Goal: Task Accomplishment & Management: Complete application form

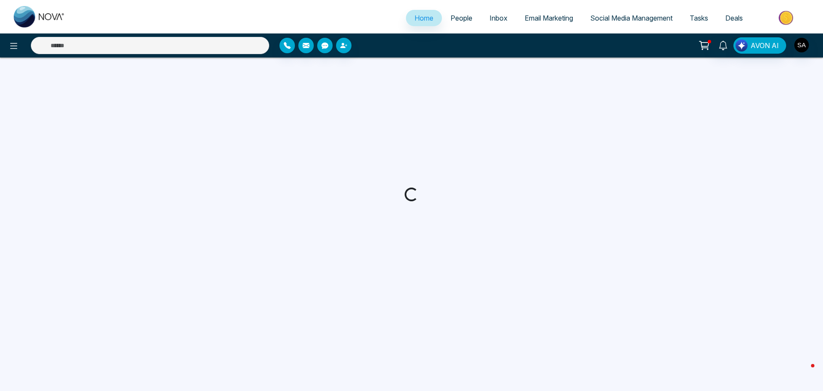
select select "*"
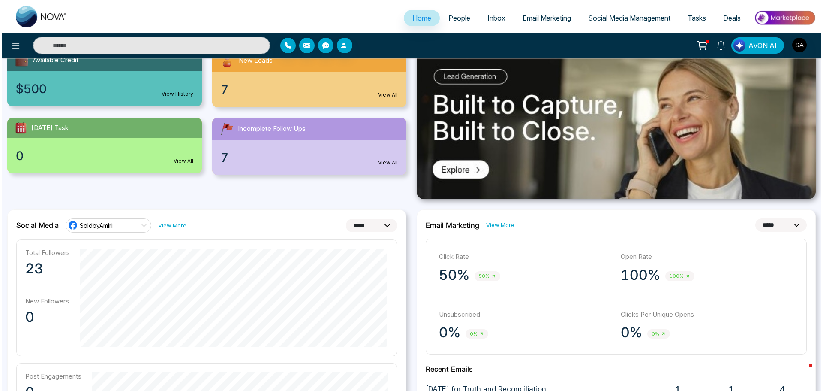
scroll to position [103, 0]
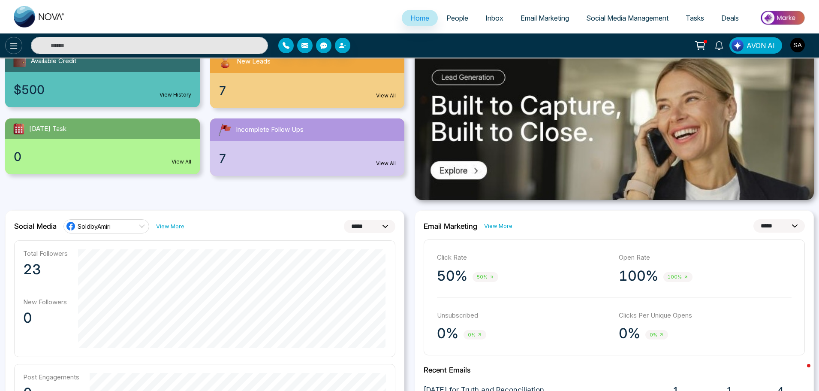
click at [8, 44] on button at bounding box center [13, 45] width 17 height 17
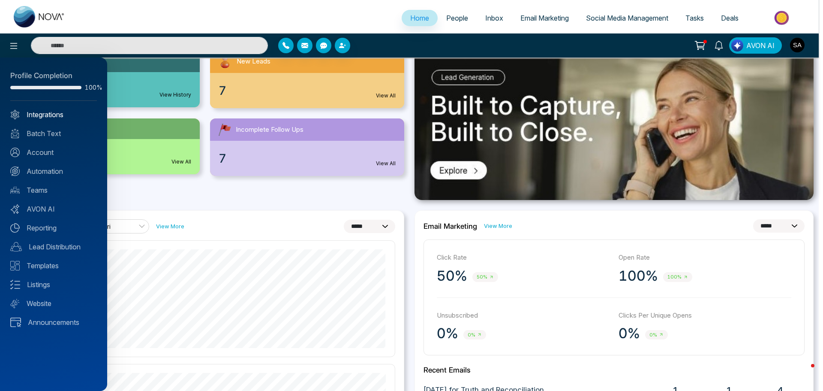
click at [48, 114] on link "Integrations" at bounding box center [53, 114] width 87 height 10
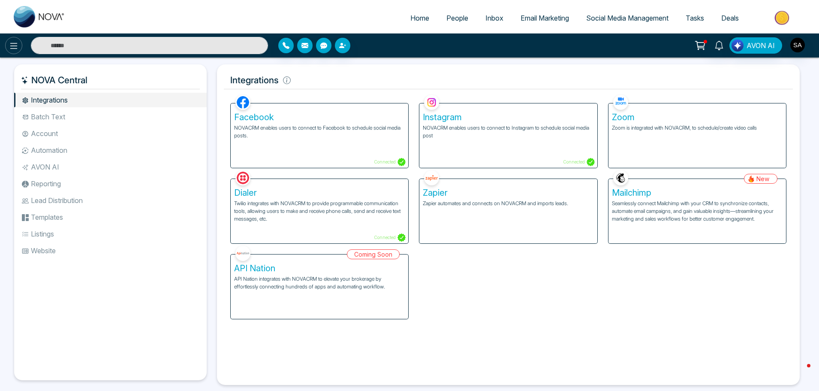
click at [11, 41] on icon at bounding box center [14, 46] width 10 height 10
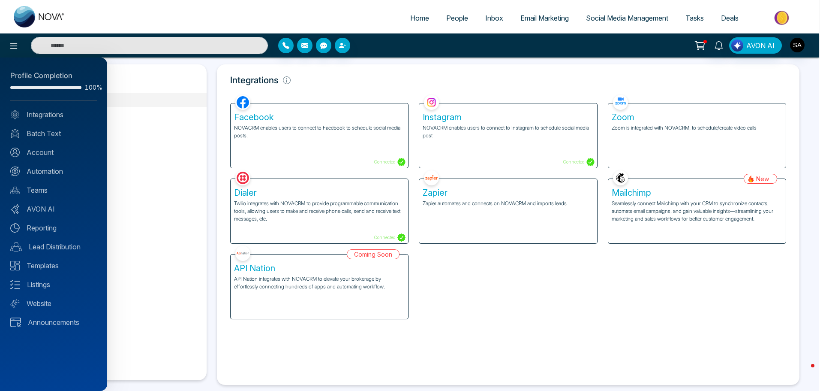
click at [396, 80] on div at bounding box center [411, 195] width 823 height 391
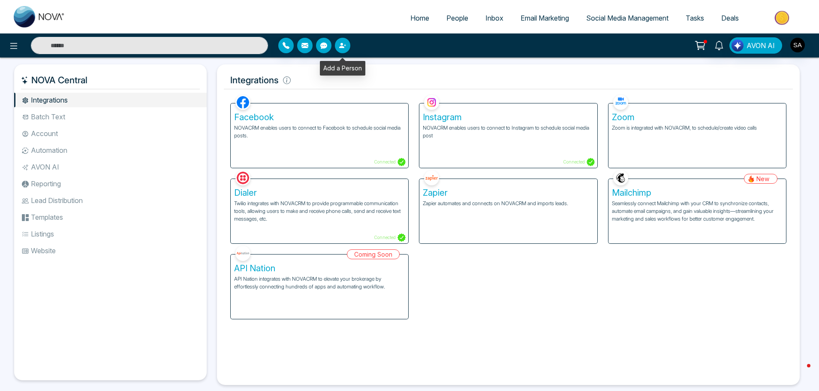
click at [343, 48] on icon "button" at bounding box center [342, 45] width 7 height 7
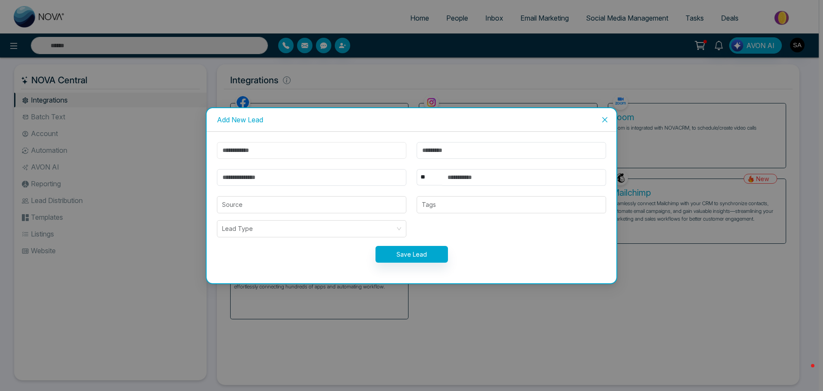
click at [275, 150] on input "text" at bounding box center [312, 150] width 190 height 17
type input "*"
type input "****"
click at [447, 155] on input "text" at bounding box center [512, 150] width 190 height 17
type input "****"
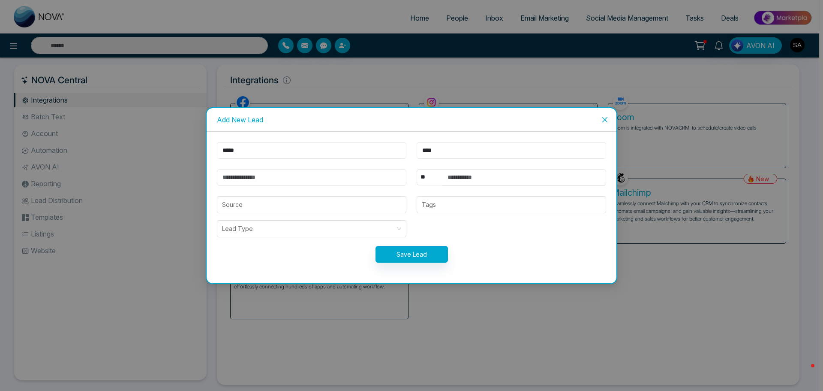
click at [371, 179] on input "email" at bounding box center [312, 177] width 190 height 17
type input "**********"
click at [332, 204] on input "search" at bounding box center [311, 204] width 179 height 16
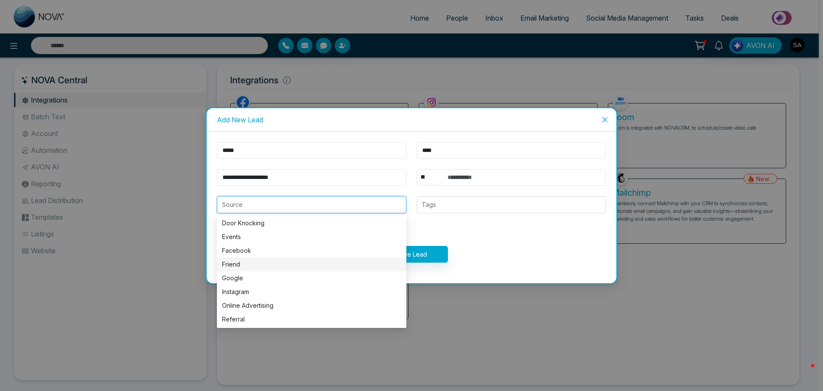
click at [281, 264] on div "Friend" at bounding box center [311, 263] width 179 height 9
type input "******"
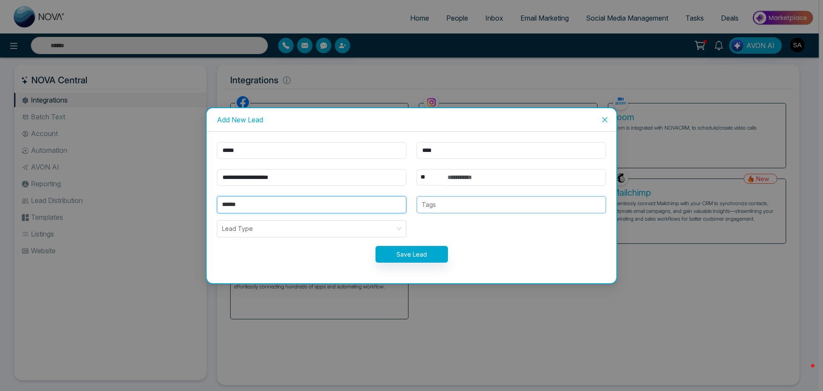
click at [430, 211] on div "Tags" at bounding box center [512, 204] width 190 height 17
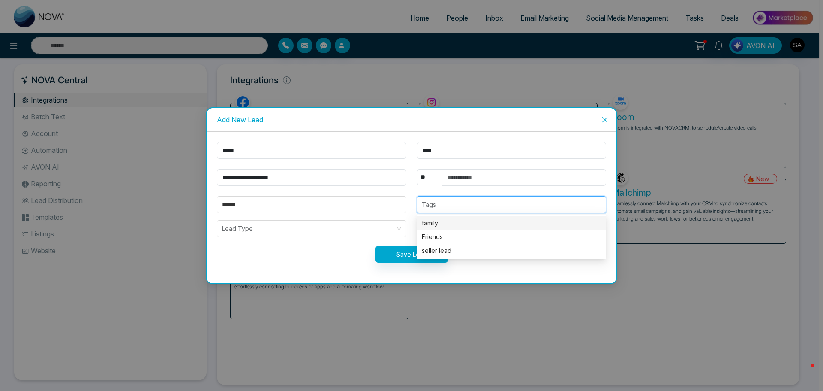
click at [428, 223] on div "family" at bounding box center [511, 222] width 179 height 9
click at [371, 223] on input "search" at bounding box center [308, 228] width 173 height 16
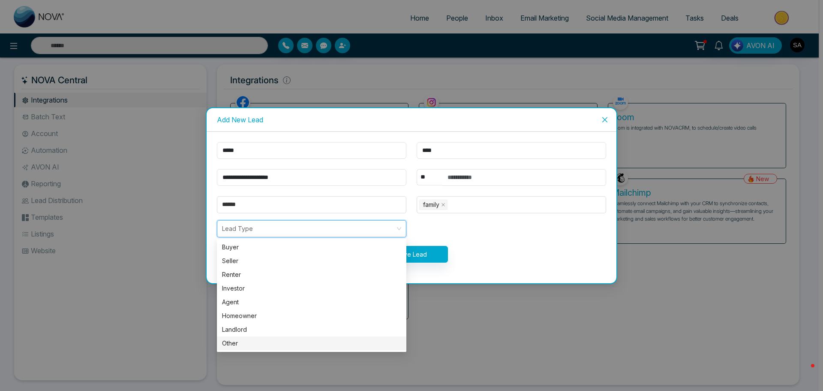
click at [275, 343] on div "Other" at bounding box center [311, 342] width 179 height 9
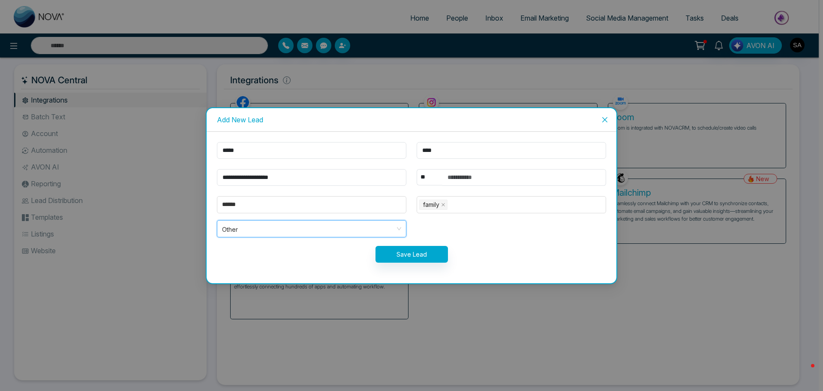
click at [369, 237] on div "Other" at bounding box center [312, 228] width 190 height 17
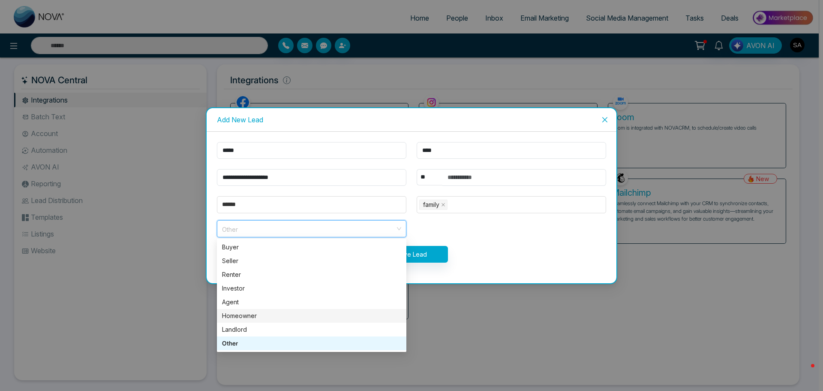
click at [317, 318] on div "Homeowner" at bounding box center [311, 315] width 179 height 9
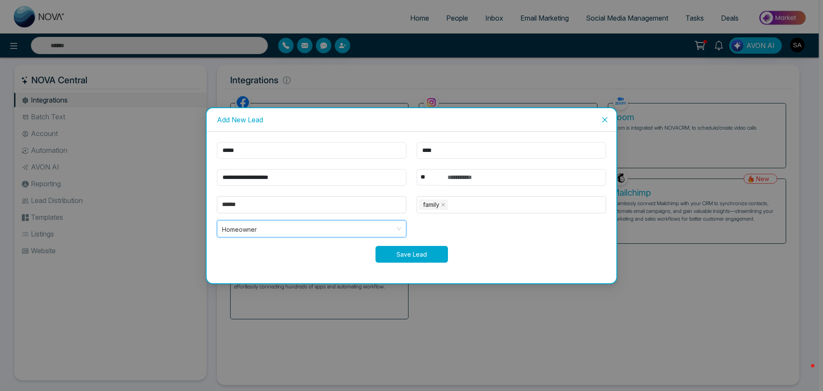
click at [396, 253] on button "Save Lead" at bounding box center [412, 254] width 72 height 17
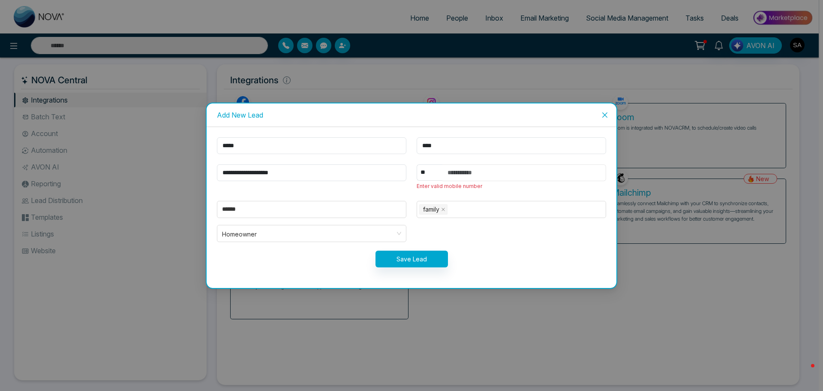
click at [481, 172] on input "text" at bounding box center [524, 172] width 164 height 17
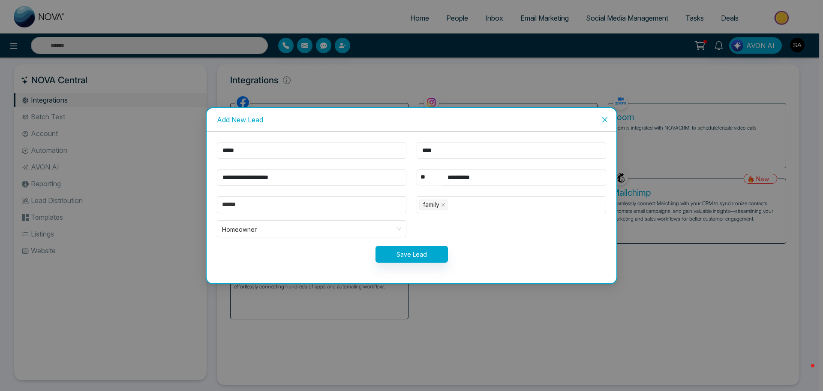
type input "**********"
click at [418, 259] on button "Save Lead" at bounding box center [412, 254] width 72 height 17
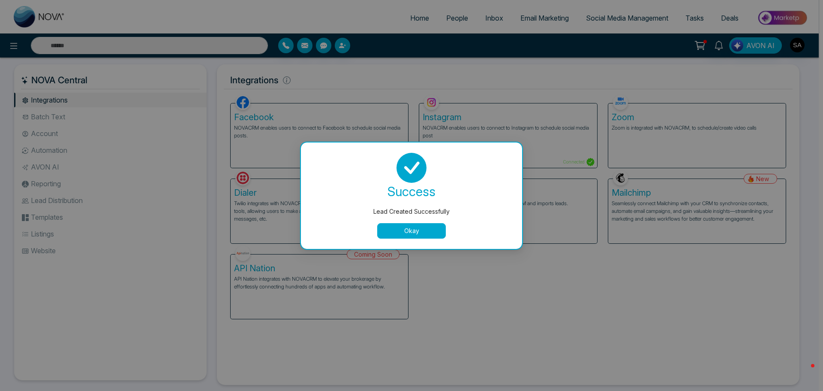
click at [422, 235] on button "Okay" at bounding box center [411, 230] width 69 height 15
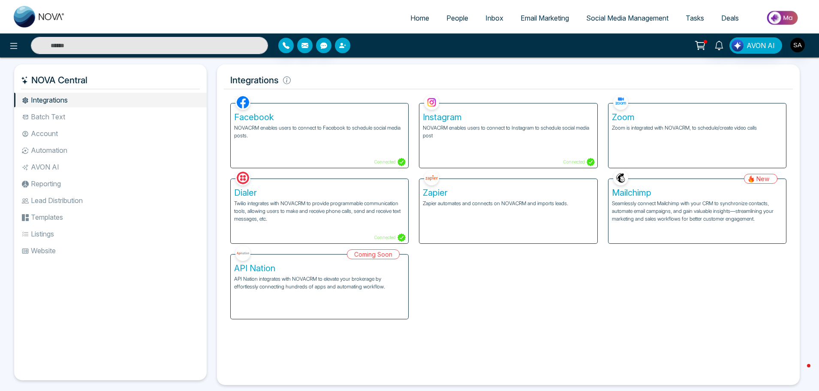
click at [343, 46] on icon "button" at bounding box center [341, 45] width 5 height 5
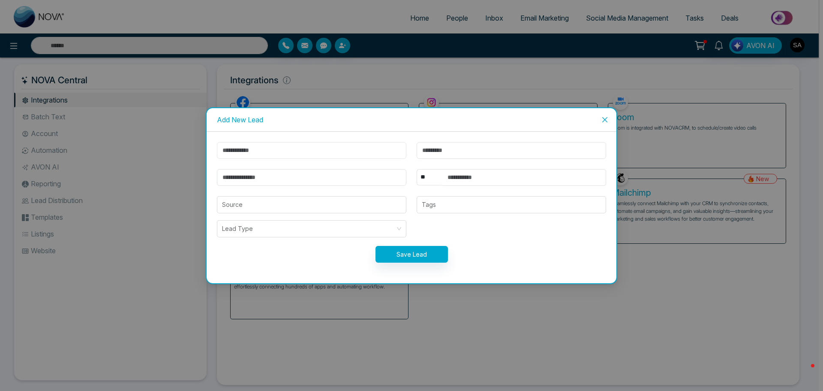
click at [249, 153] on input "text" at bounding box center [312, 150] width 190 height 17
type input "*"
type input "*******"
click at [425, 151] on input "text" at bounding box center [512, 150] width 190 height 17
type input "*"
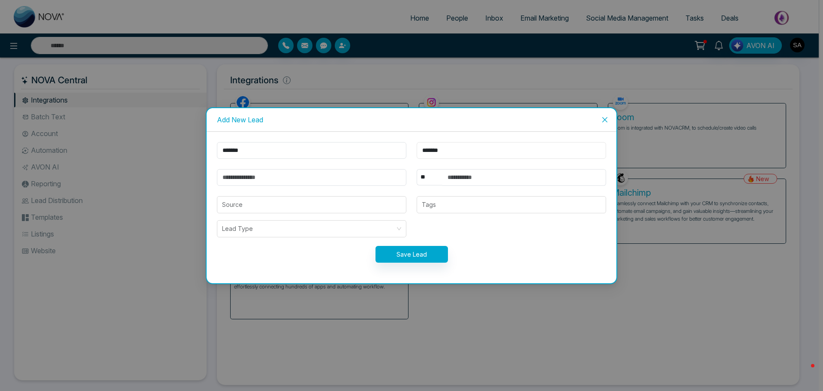
type input "*******"
click at [477, 186] on form "******* ******* ** **** *** *** *** **** *** Source Tags Lead Type Save Lead" at bounding box center [412, 207] width 400 height 131
drag, startPoint x: 478, startPoint y: 181, endPoint x: 471, endPoint y: 175, distance: 9.4
click at [471, 175] on input "text" at bounding box center [524, 177] width 164 height 17
type input "**********"
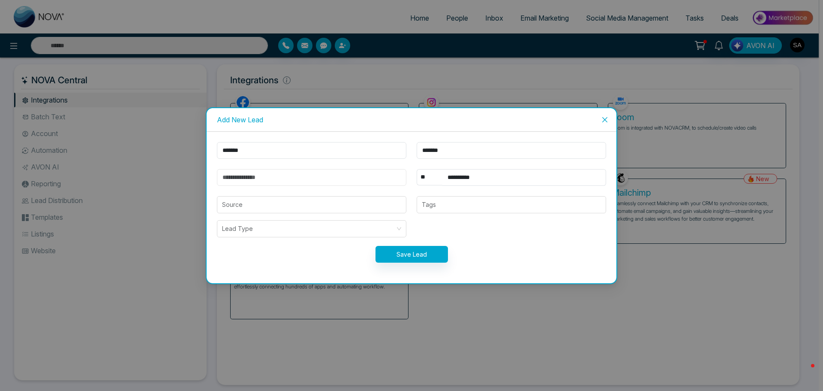
click at [373, 180] on input "email" at bounding box center [312, 177] width 190 height 17
type input "**********"
click at [335, 211] on input "search" at bounding box center [311, 204] width 179 height 16
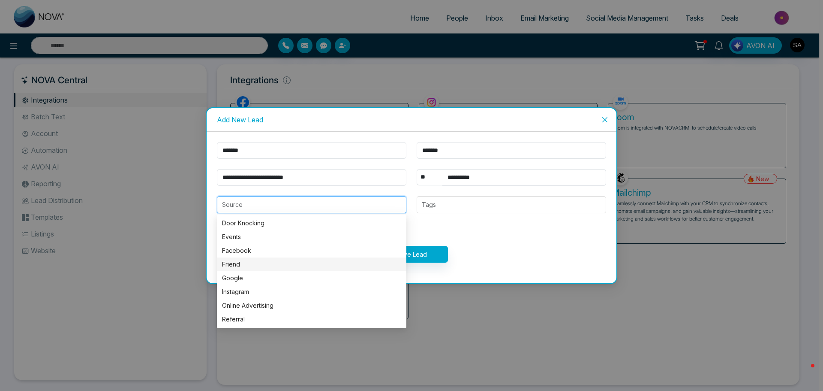
click at [245, 266] on div "Friend" at bounding box center [311, 263] width 179 height 9
type input "******"
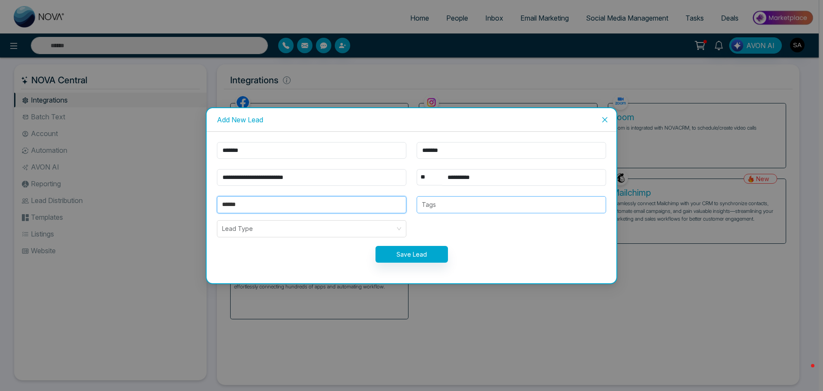
click at [440, 204] on div at bounding box center [511, 204] width 184 height 10
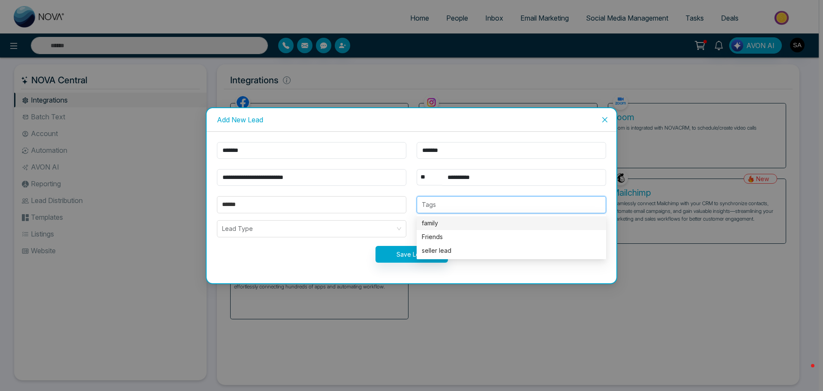
click at [439, 221] on div "family" at bounding box center [511, 222] width 179 height 9
click at [384, 214] on form "**********" at bounding box center [412, 207] width 400 height 131
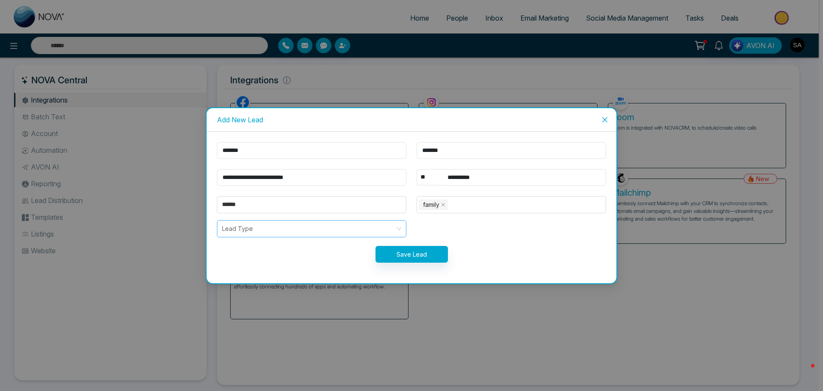
click at [384, 224] on input "search" at bounding box center [308, 228] width 173 height 16
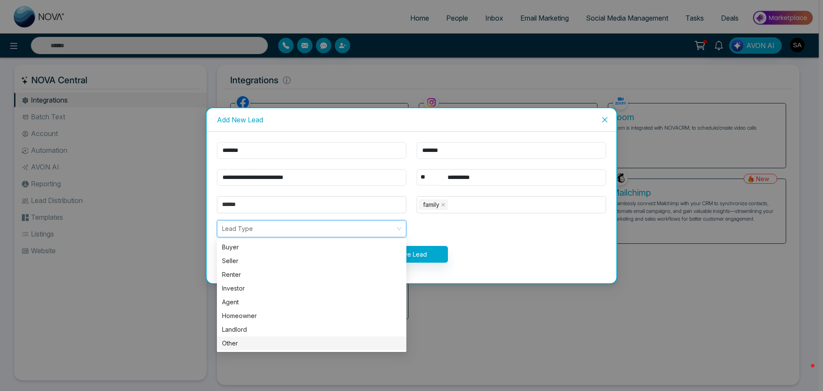
click at [239, 347] on div "Other" at bounding box center [311, 342] width 179 height 9
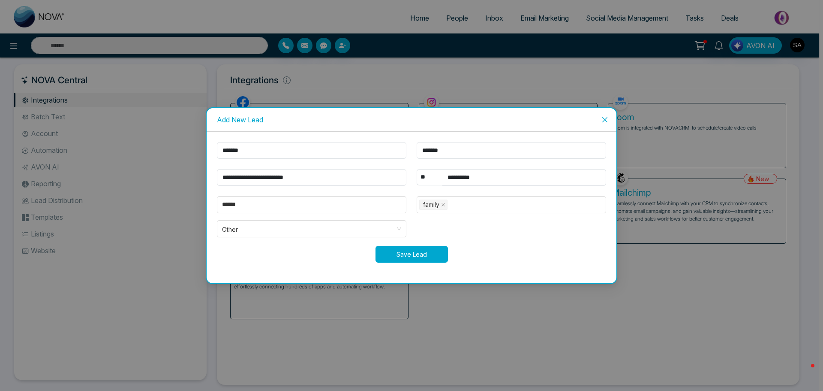
click at [430, 250] on button "Save Lead" at bounding box center [412, 254] width 72 height 17
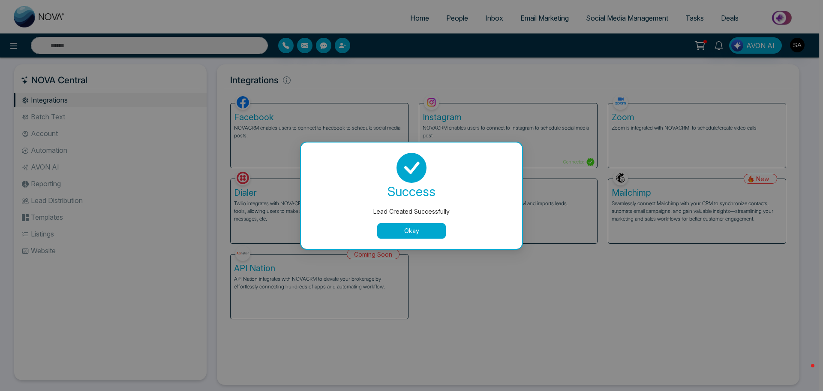
click at [423, 237] on button "Okay" at bounding box center [411, 230] width 69 height 15
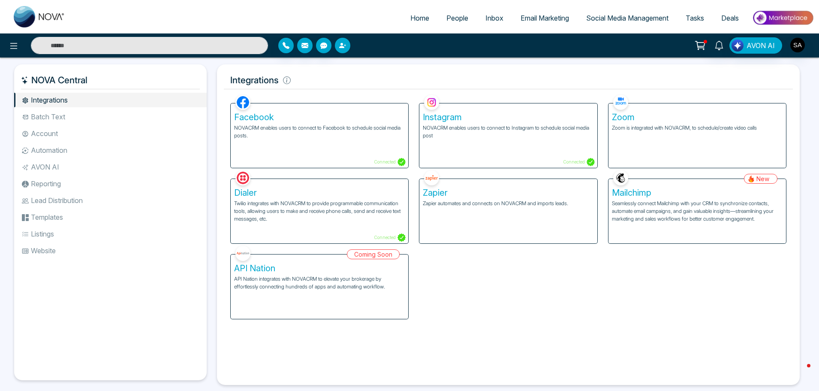
click at [346, 39] on button "button" at bounding box center [342, 45] width 15 height 15
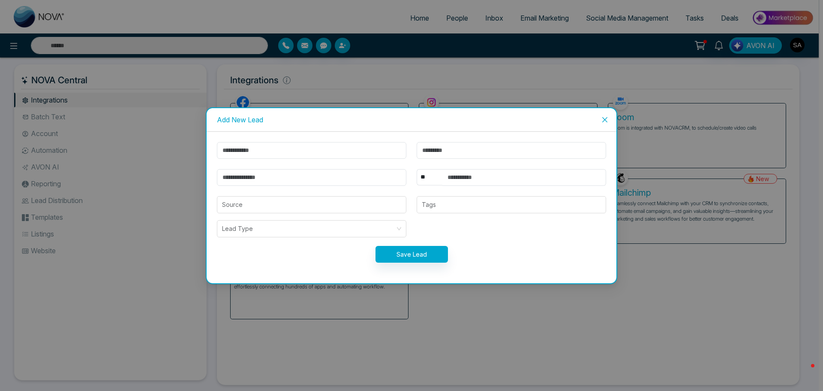
click at [604, 127] on span "Close" at bounding box center [604, 119] width 23 height 23
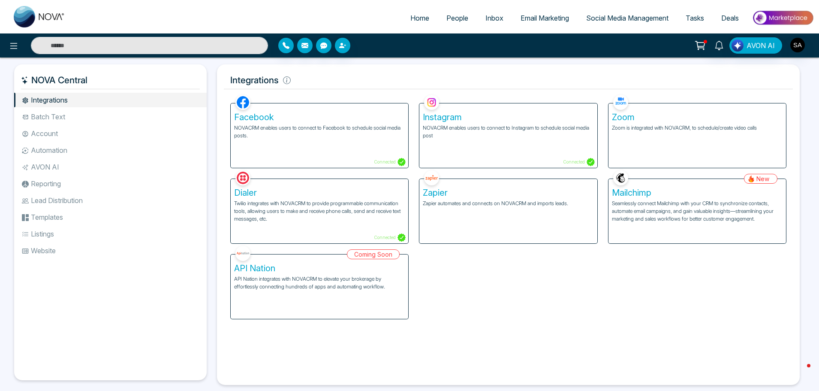
click at [51, 220] on li "Templates" at bounding box center [110, 217] width 193 height 15
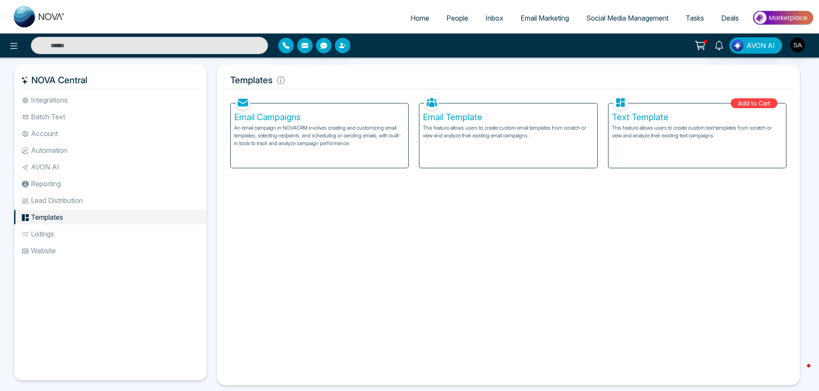
click at [48, 102] on li "Integrations" at bounding box center [110, 100] width 193 height 15
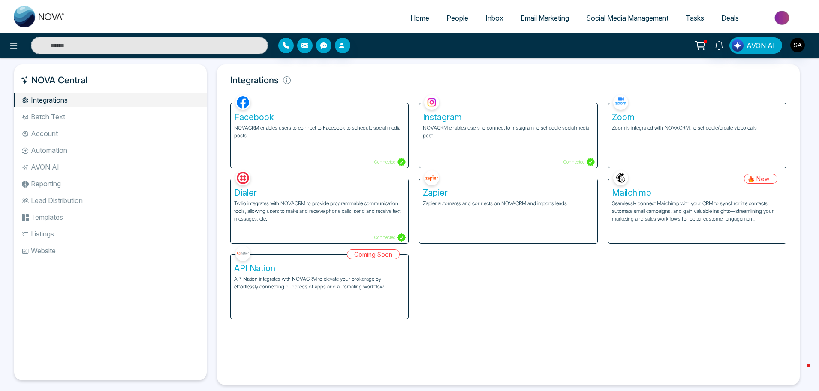
click at [41, 131] on li "Account" at bounding box center [110, 133] width 193 height 15
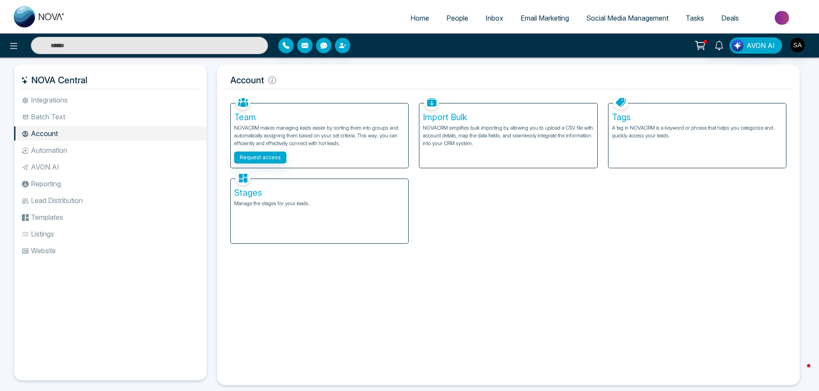
click at [47, 253] on li "Website" at bounding box center [110, 250] width 193 height 15
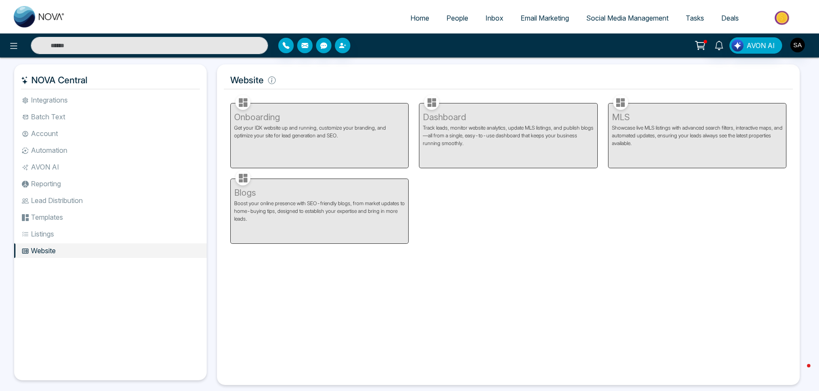
click at [315, 131] on div "Onboarding Get your IDX website up and running, customize your branding, and op…" at bounding box center [319, 130] width 189 height 75
click at [245, 104] on div "Onboarding Get your IDX website up and running, customize your branding, and op…" at bounding box center [319, 130] width 189 height 75
click at [368, 132] on div "Onboarding Get your IDX website up and running, customize your branding, and op…" at bounding box center [319, 130] width 189 height 75
click at [13, 50] on icon at bounding box center [14, 46] width 10 height 10
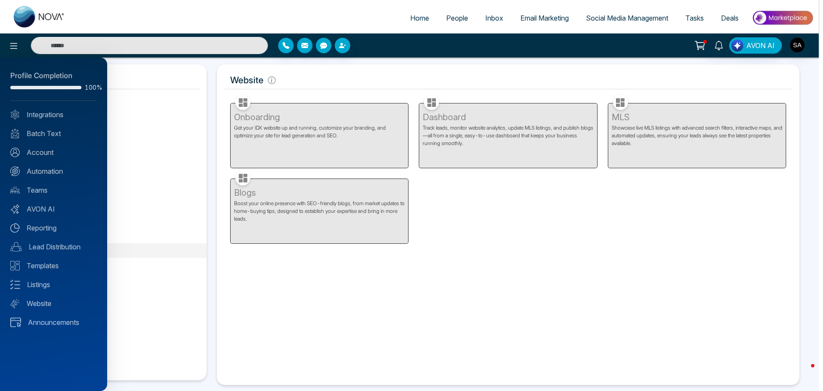
click at [704, 42] on div at bounding box center [411, 195] width 823 height 391
